Goal: Transaction & Acquisition: Purchase product/service

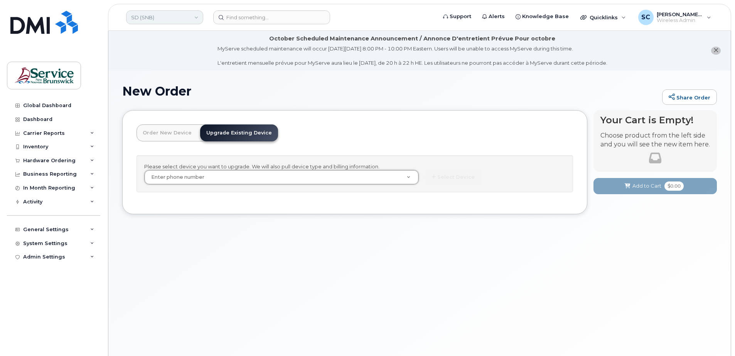
click at [147, 16] on link "SD (SNB)" at bounding box center [164, 17] width 77 height 14
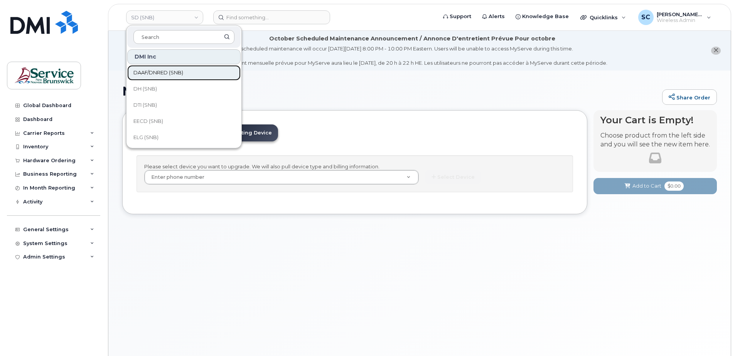
click at [164, 71] on span "DAAF/DNRED (SNB)" at bounding box center [158, 73] width 50 height 8
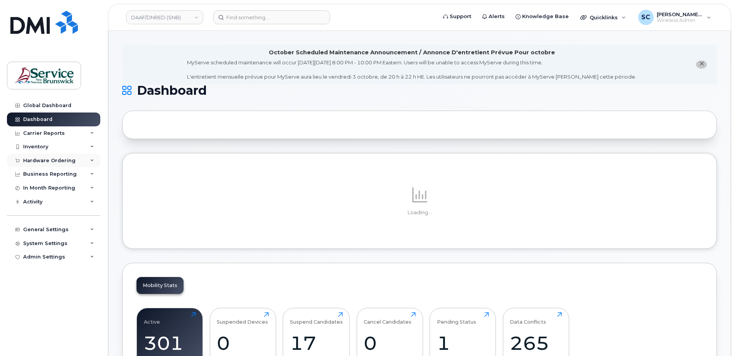
click at [64, 162] on div "Hardware Ordering" at bounding box center [49, 161] width 52 height 6
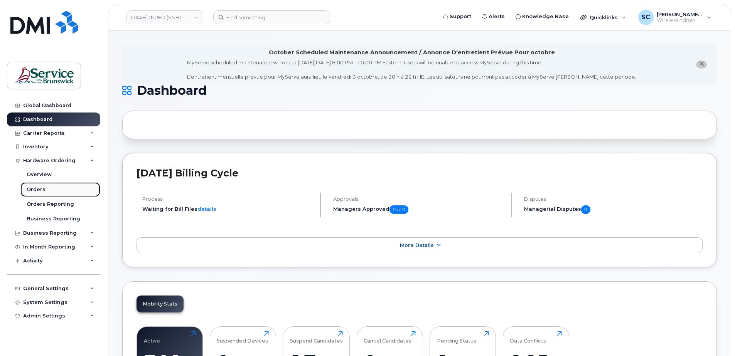
click at [66, 187] on link "Orders" at bounding box center [60, 189] width 80 height 15
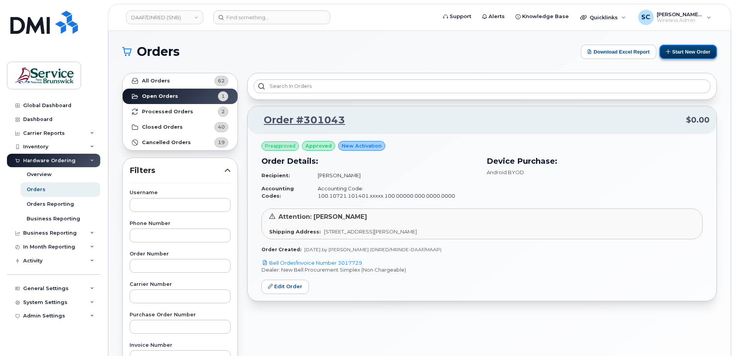
click at [671, 47] on button "Start New Order" at bounding box center [687, 52] width 57 height 14
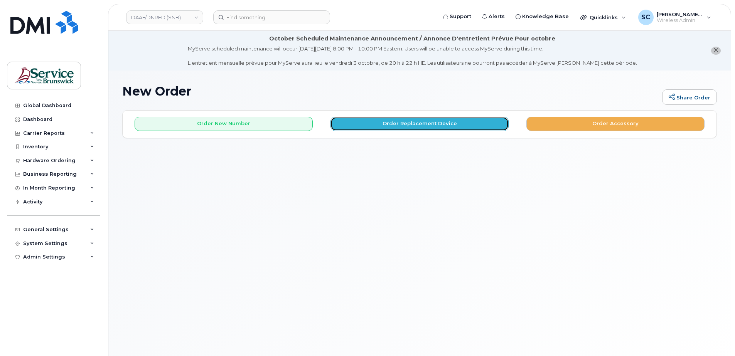
click at [396, 121] on button "Order Replacement Device" at bounding box center [419, 124] width 178 height 14
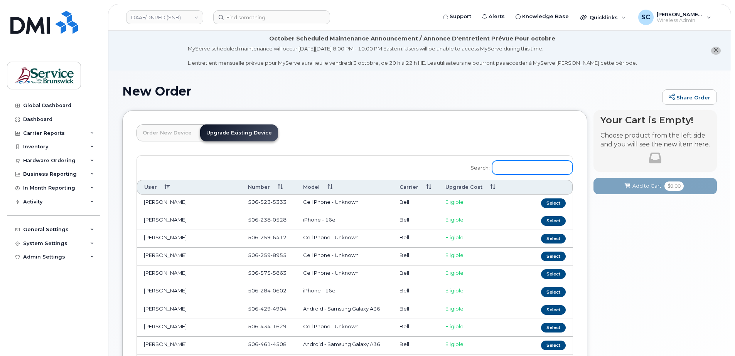
click at [527, 169] on input "Search:" at bounding box center [532, 168] width 81 height 14
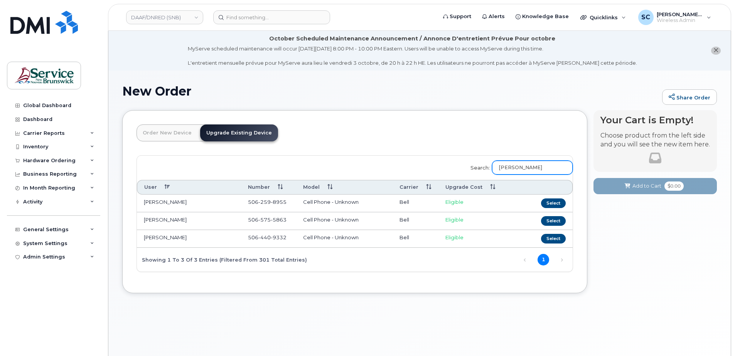
type input "adam"
click at [169, 17] on link "DAAF/DNRED (SNB)" at bounding box center [164, 17] width 77 height 14
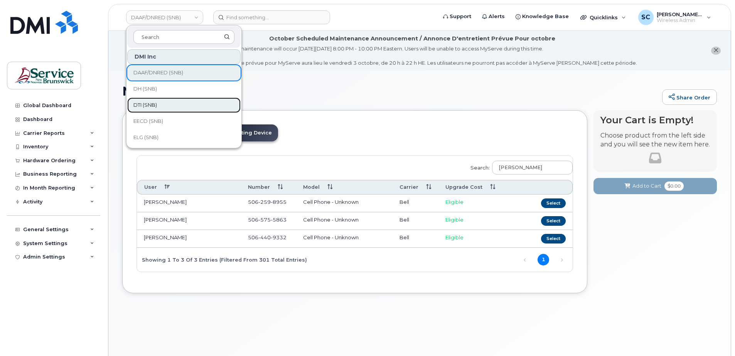
click at [156, 105] on span "DTI (SNB)" at bounding box center [145, 105] width 24 height 8
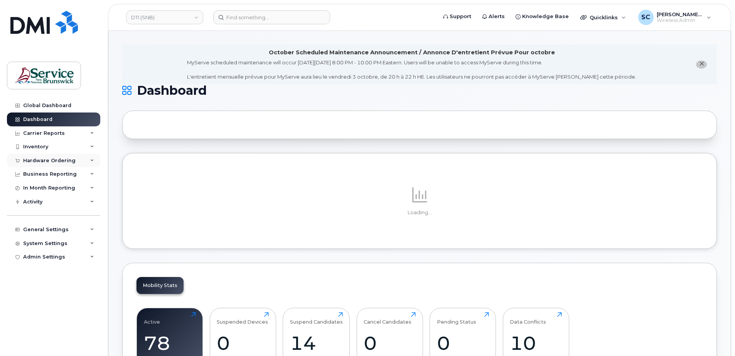
click at [61, 157] on div "Hardware Ordering" at bounding box center [53, 161] width 93 height 14
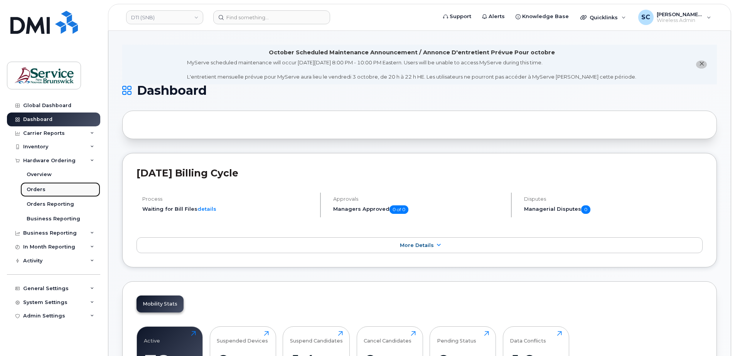
click at [40, 190] on div "Orders" at bounding box center [36, 189] width 19 height 7
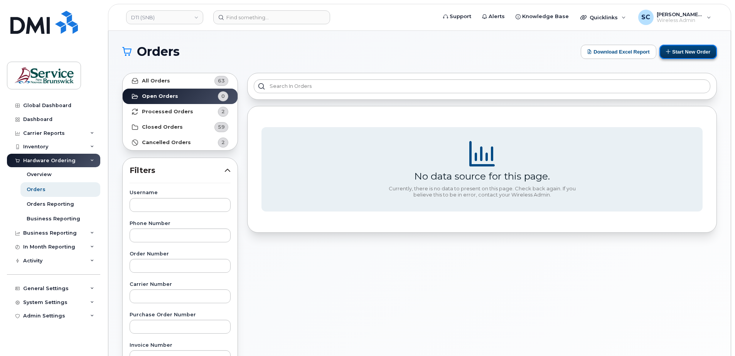
click at [668, 51] on icon at bounding box center [668, 51] width 5 height 5
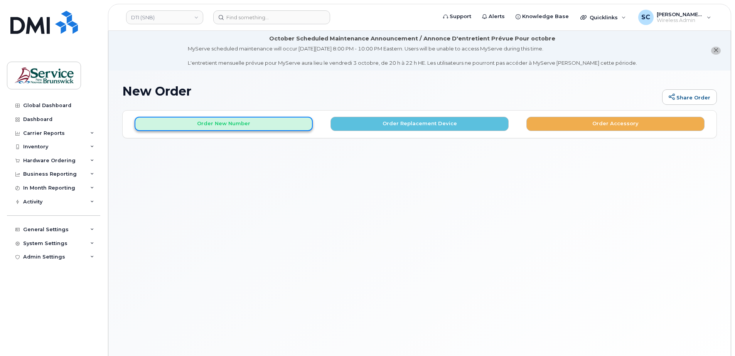
click at [278, 128] on button "Order New Number" at bounding box center [224, 124] width 178 height 14
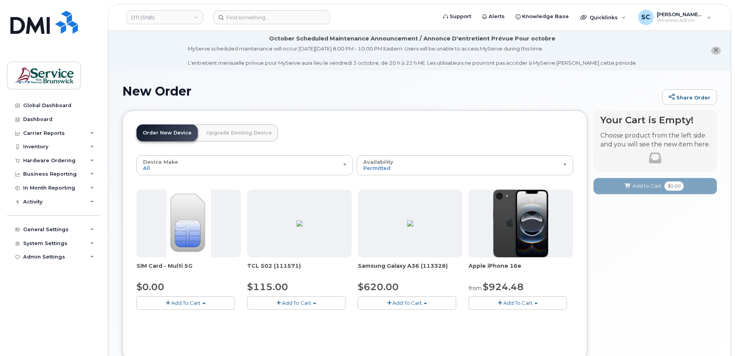
click at [519, 302] on span "Add To Cart" at bounding box center [517, 303] width 29 height 6
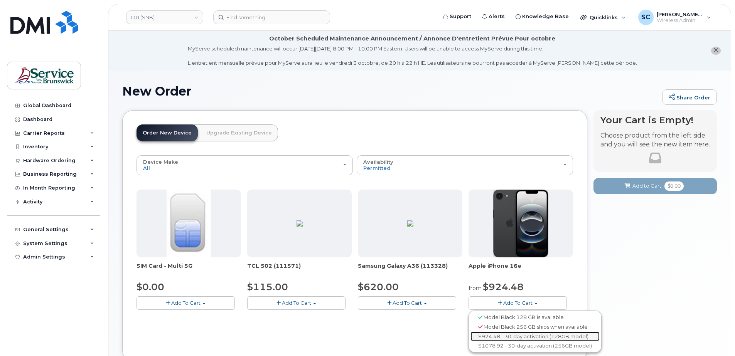
click at [535, 334] on link "$924.48 - 30-day activation (128GB model)" at bounding box center [534, 337] width 129 height 10
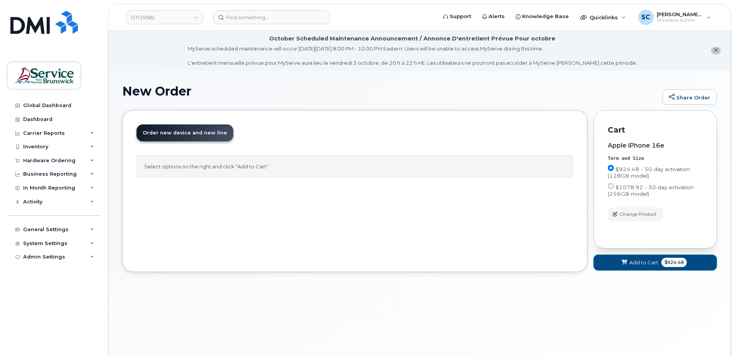
click at [638, 266] on span "Add to Cart" at bounding box center [643, 262] width 29 height 7
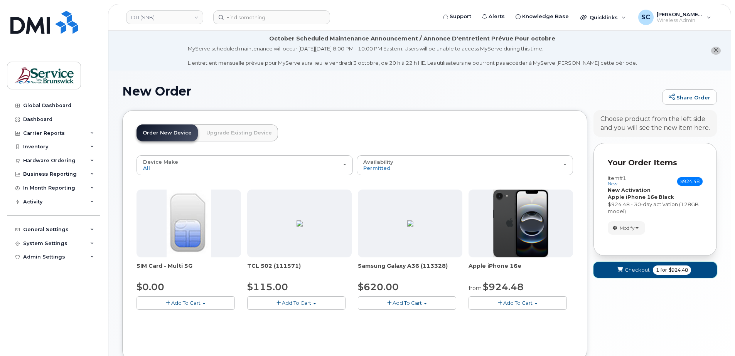
click at [634, 266] on span "Checkout" at bounding box center [637, 269] width 25 height 7
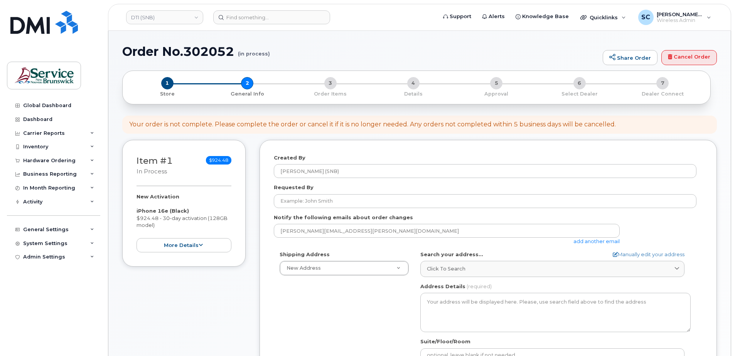
select select
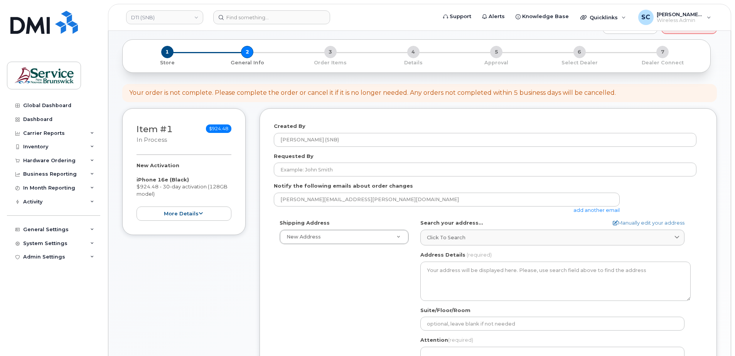
scroll to position [77, 0]
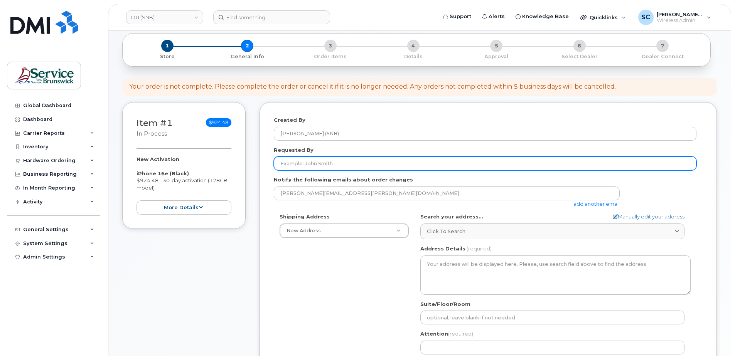
click at [337, 160] on input "Requested By" at bounding box center [485, 164] width 423 height 14
paste input "[EMAIL_ADDRESS][PERSON_NAME][DOMAIN_NAME]"
type input "[EMAIL_ADDRESS][PERSON_NAME][DOMAIN_NAME]"
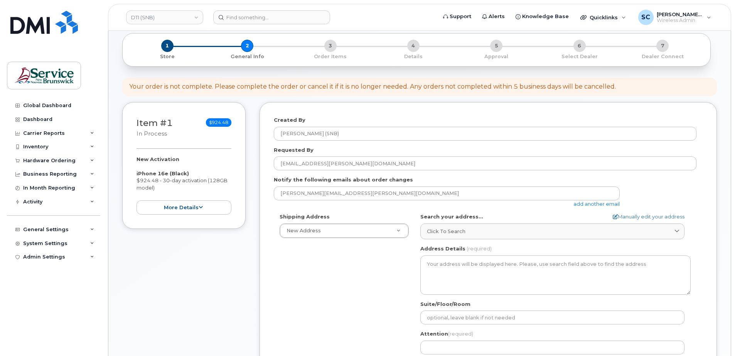
click at [339, 209] on form "Created By [PERSON_NAME] (SNB) Requested By [PERSON_NAME][EMAIL_ADDRESS][DOMAIN…" at bounding box center [488, 287] width 429 height 342
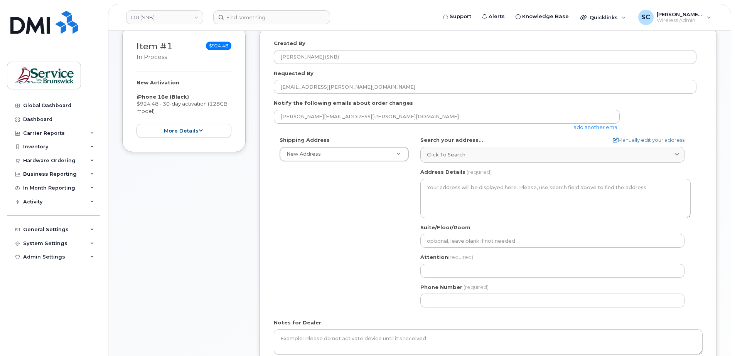
scroll to position [154, 0]
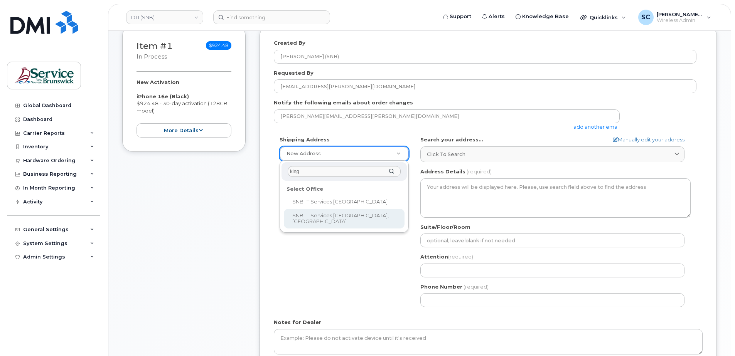
type input "king"
select select
type textarea "526-440 King St Fredericton New Brunswick E3B 5H8"
type input "Chris Estey/Scott Sanford"
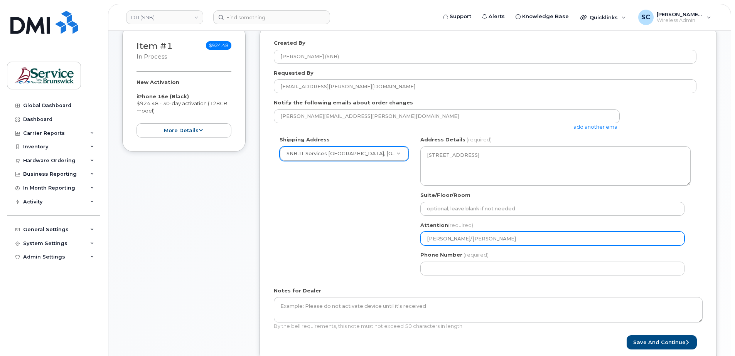
drag, startPoint x: 494, startPoint y: 239, endPoint x: 455, endPoint y: 246, distance: 39.2
click at [455, 246] on div "NB Fredericton Search your address... Manually edit your address Click to searc…" at bounding box center [556, 208] width 282 height 145
select select
type input "Chris Estey/"
select select
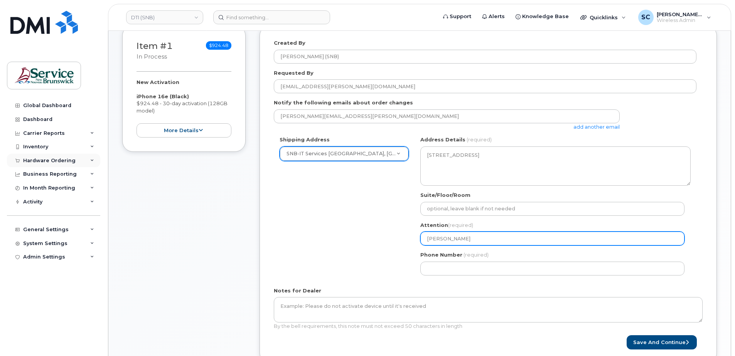
type input "[PERSON_NAME]"
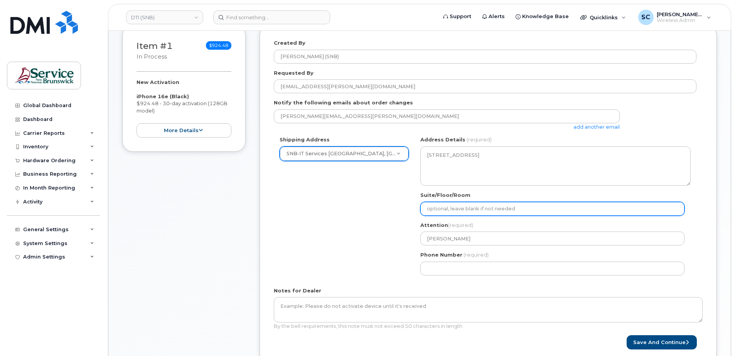
click at [519, 211] on input "Suite/Floor/Room" at bounding box center [552, 209] width 264 height 14
paste input "WO0000000492783"
select select
type input "WO0000000492783"
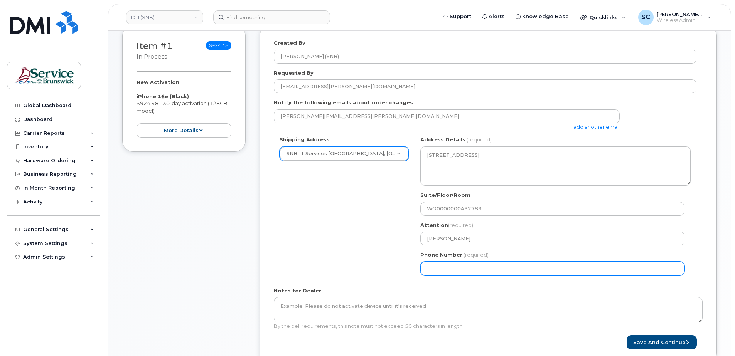
drag, startPoint x: 418, startPoint y: 270, endPoint x: 426, endPoint y: 270, distance: 7.7
click at [420, 270] on div "NB Fredericton Search your address... Manually edit your address Click to searc…" at bounding box center [556, 208] width 282 height 145
click at [427, 270] on input "Phone Number" at bounding box center [552, 269] width 264 height 14
type input "1234567890"
select select
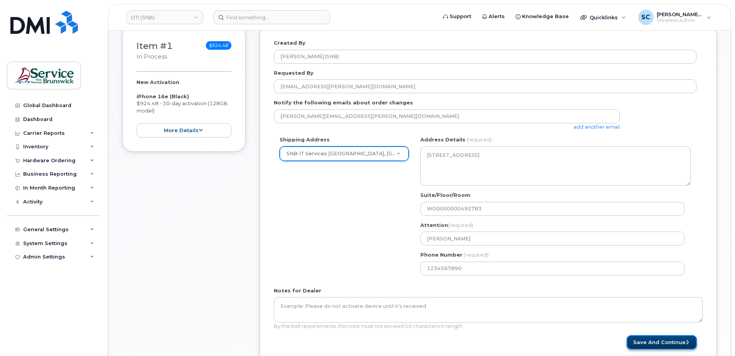
click at [662, 341] on button "Save and Continue" at bounding box center [662, 342] width 70 height 14
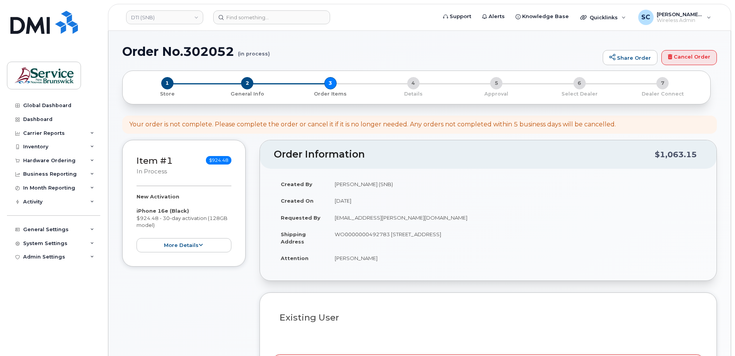
select select
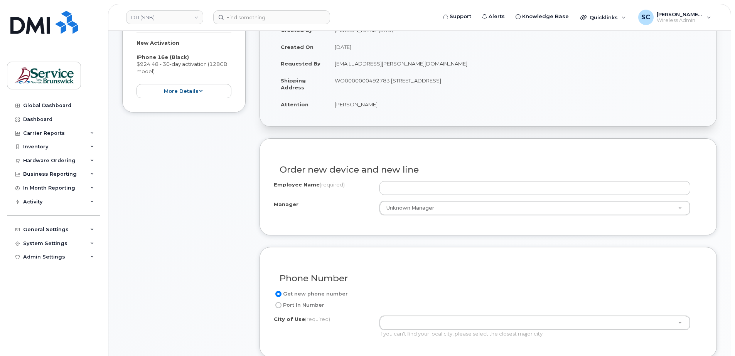
scroll to position [231, 0]
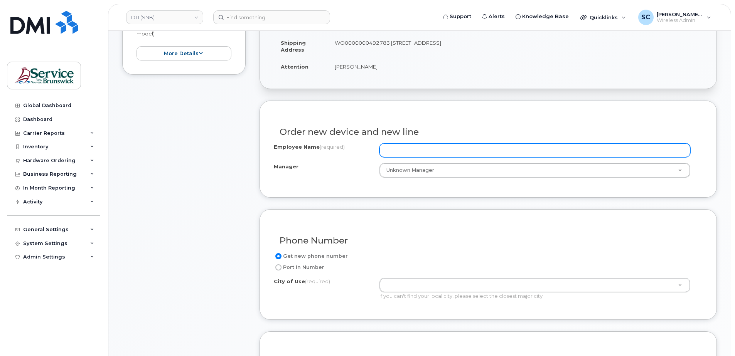
click at [448, 146] on input "Employee Name (required)" at bounding box center [534, 150] width 311 height 14
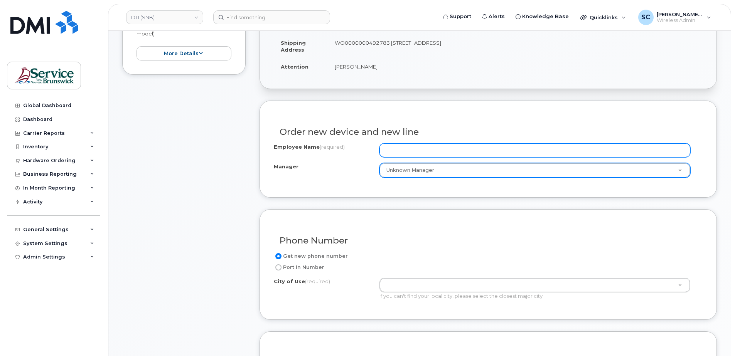
paste input "[PERSON_NAME]"
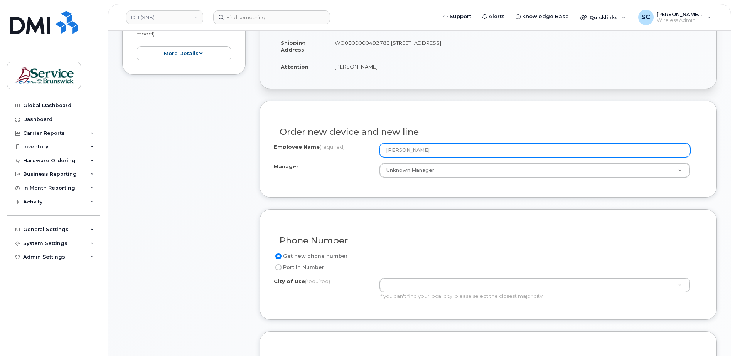
type input "[PERSON_NAME]"
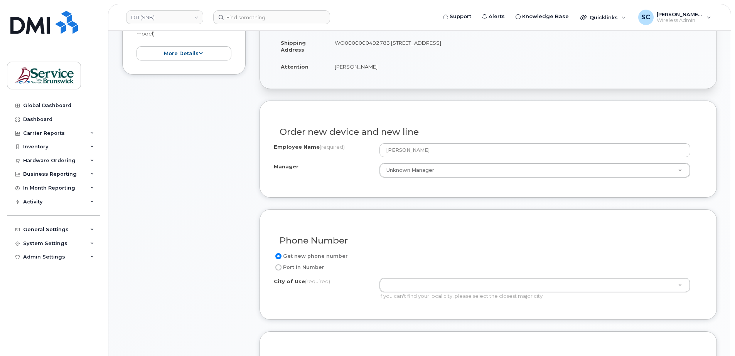
click at [424, 224] on div "Phone Number" at bounding box center [488, 238] width 429 height 28
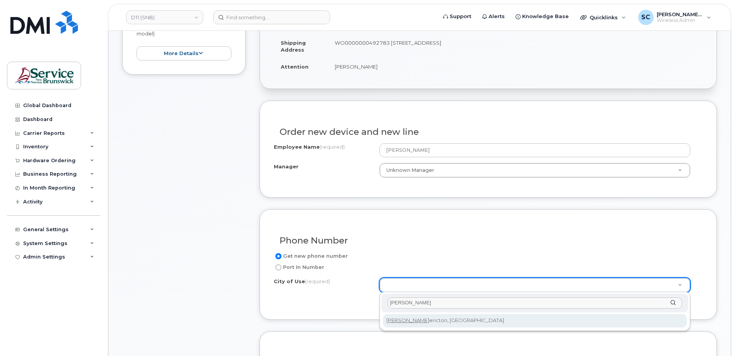
type input "fred"
type input "1578"
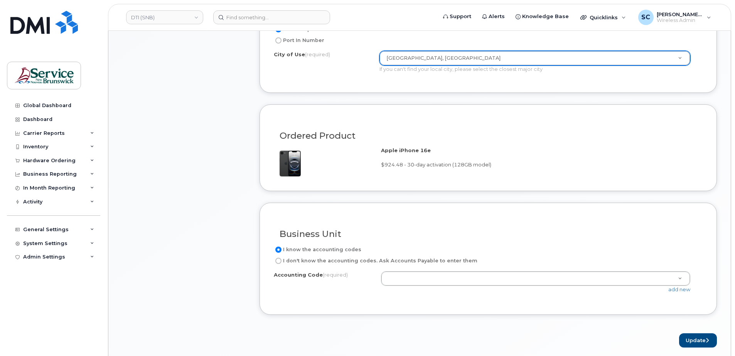
scroll to position [463, 0]
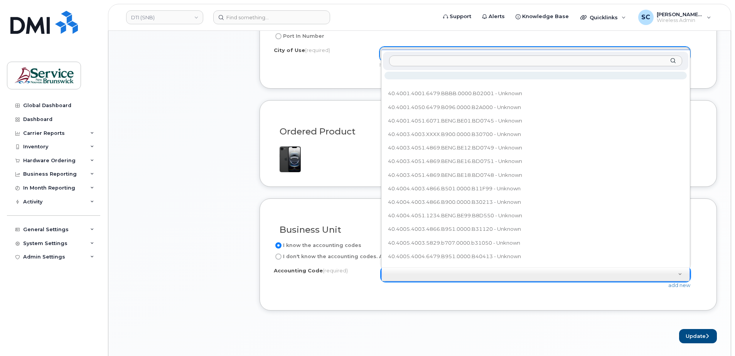
type input "40.4040.4005.4866.BMSC.BE99.B65021"
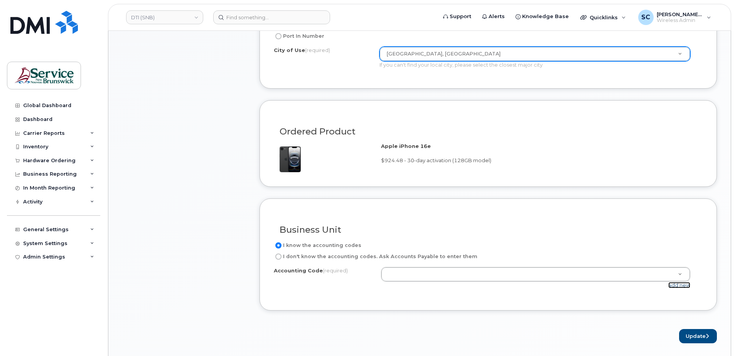
click at [670, 287] on link "add new" at bounding box center [679, 285] width 22 height 6
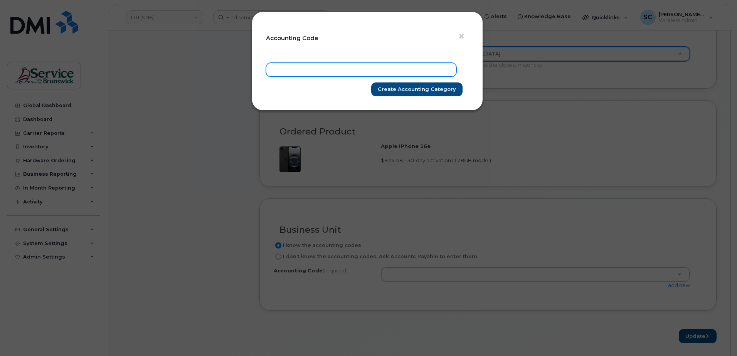
click at [408, 66] on input "text" at bounding box center [361, 70] width 190 height 14
paste input "40.4040.4005.4866.BMSC.BE99.B65021"
type input "40.4040.4005.4866.BMSC.BE99.B65021"
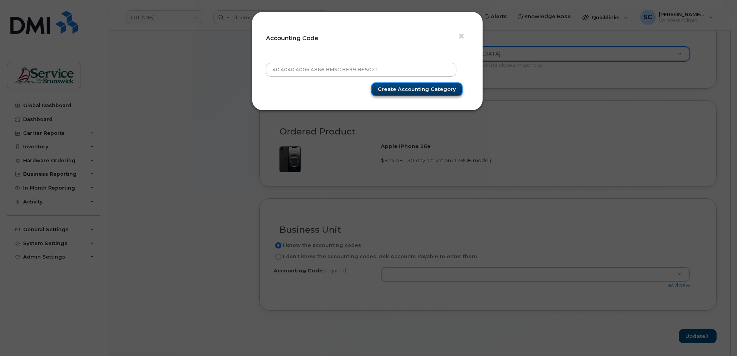
click at [441, 92] on input "Create Accounting category" at bounding box center [416, 90] width 91 height 14
type input "Create Accounting category"
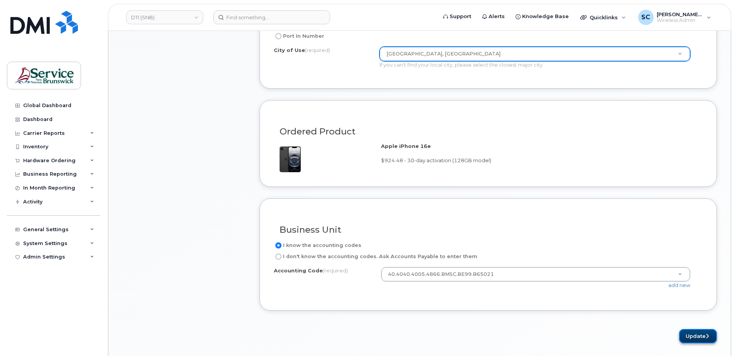
drag, startPoint x: 690, startPoint y: 343, endPoint x: 705, endPoint y: 335, distance: 16.0
click at [692, 342] on button "Update" at bounding box center [698, 336] width 38 height 14
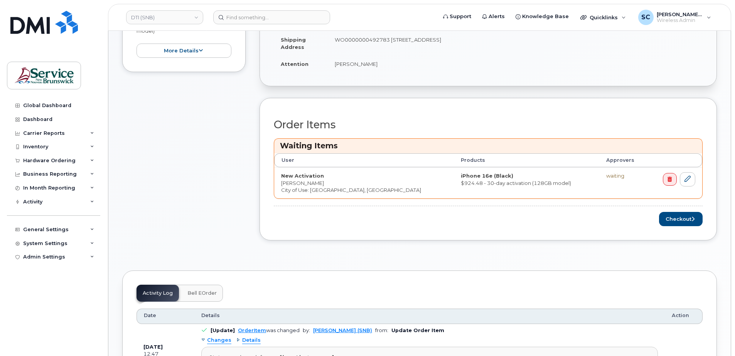
scroll to position [270, 0]
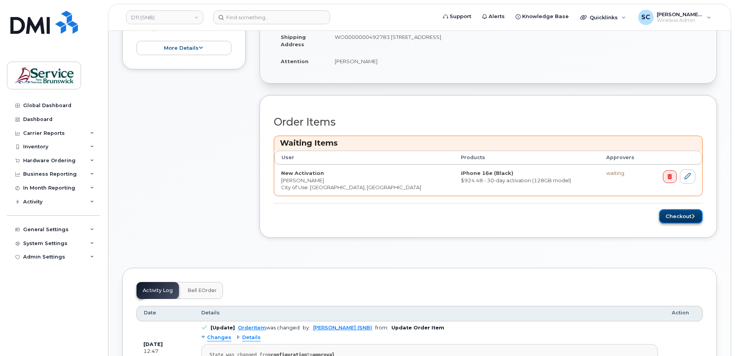
click at [678, 213] on button "Checkout" at bounding box center [681, 216] width 44 height 14
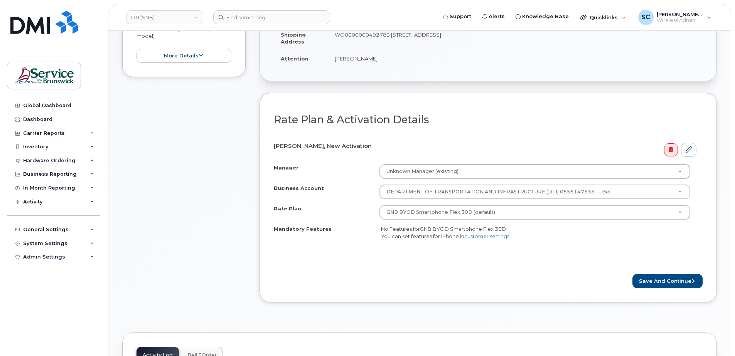
scroll to position [231, 0]
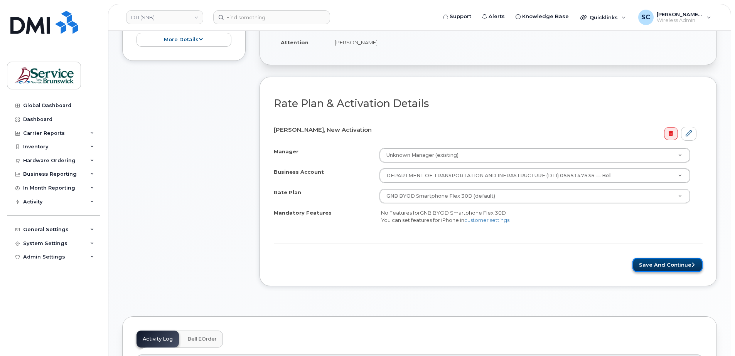
click at [659, 262] on button "Save and Continue" at bounding box center [667, 265] width 70 height 14
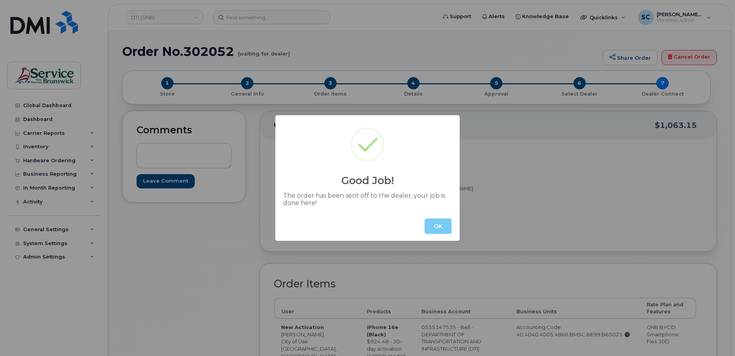
click at [448, 225] on button "OK" at bounding box center [438, 226] width 27 height 15
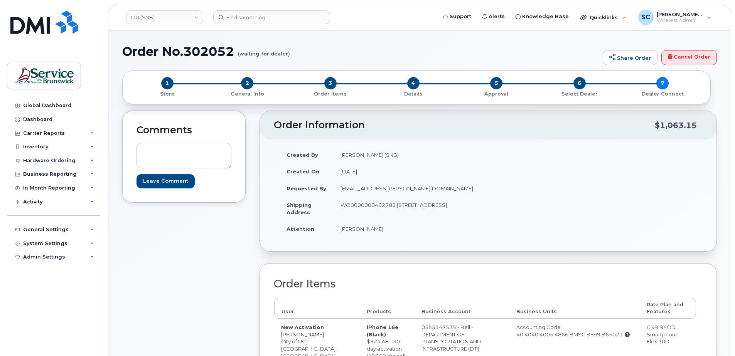
click at [211, 50] on h1 "Order No.302052 (waiting for dealer)" at bounding box center [360, 51] width 477 height 13
click at [211, 52] on h1 "Order No.302052 (waiting for dealer)" at bounding box center [360, 51] width 477 height 13
copy h1 "302052"
